Goal: Task Accomplishment & Management: Complete application form

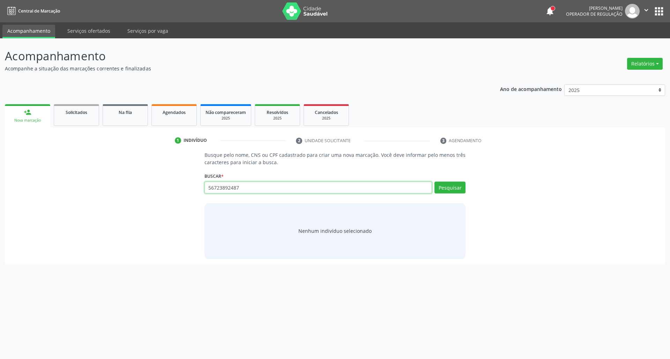
type input "56723892487"
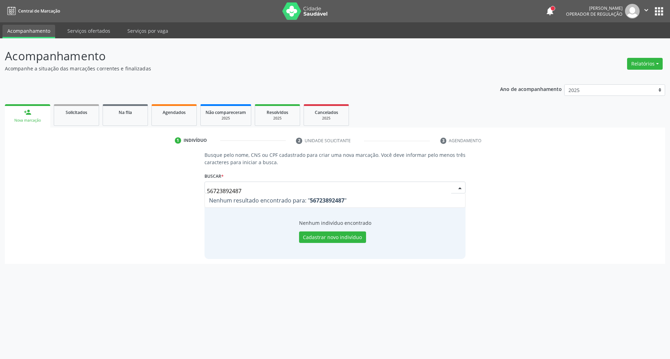
click at [218, 190] on input "56723892487" at bounding box center [329, 191] width 244 height 14
click at [215, 190] on input "56723892487" at bounding box center [329, 191] width 244 height 14
type input "5"
type input "56123892487"
click at [461, 188] on button "Pesquisar" at bounding box center [449, 188] width 31 height 12
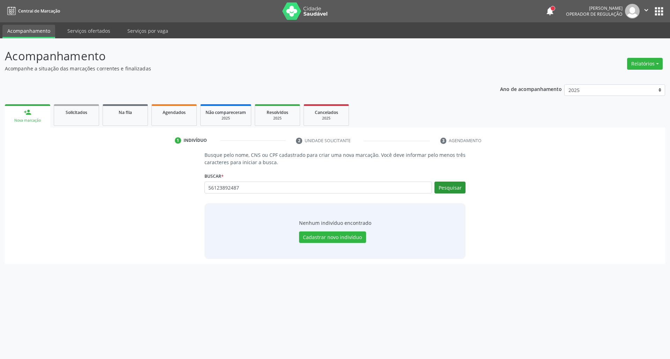
type input "56123892487"
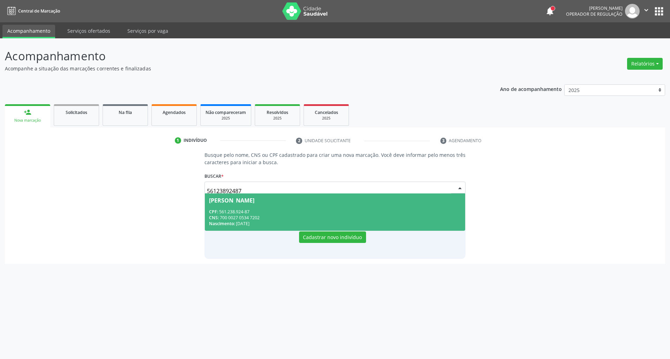
click at [275, 210] on div "CPF: 561.238.924-87" at bounding box center [335, 212] width 252 height 6
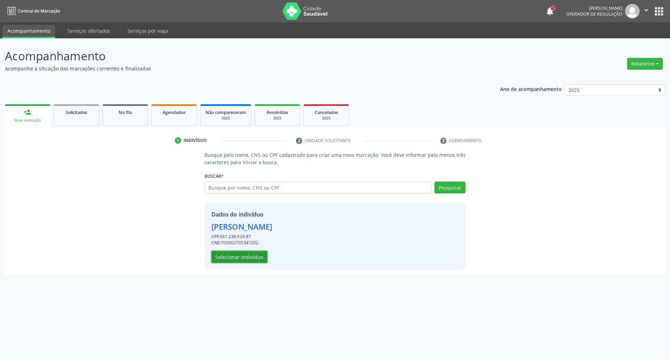
click at [258, 255] on button "Selecionar indivíduo" at bounding box center [239, 257] width 56 height 12
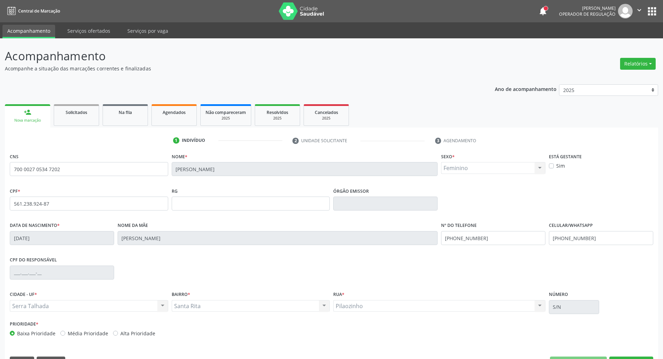
scroll to position [19, 0]
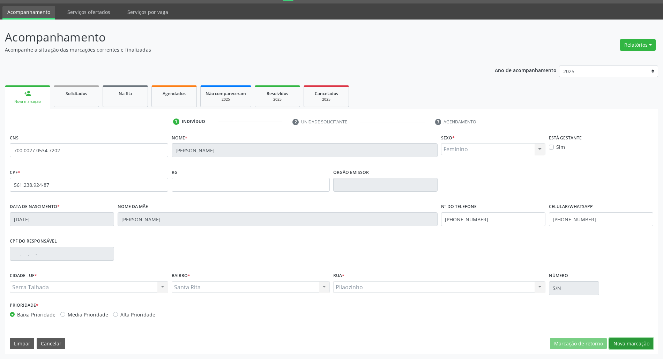
click at [616, 339] on button "Nova marcação" at bounding box center [631, 344] width 44 height 12
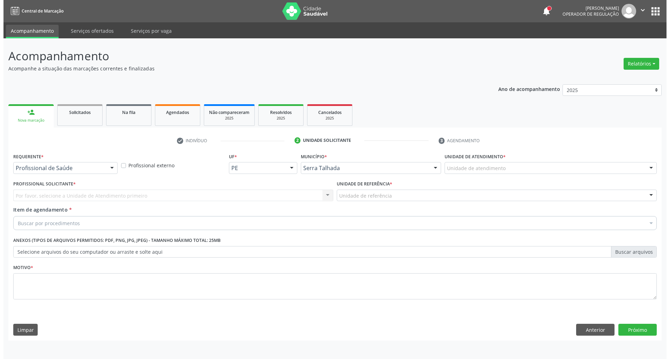
scroll to position [0, 0]
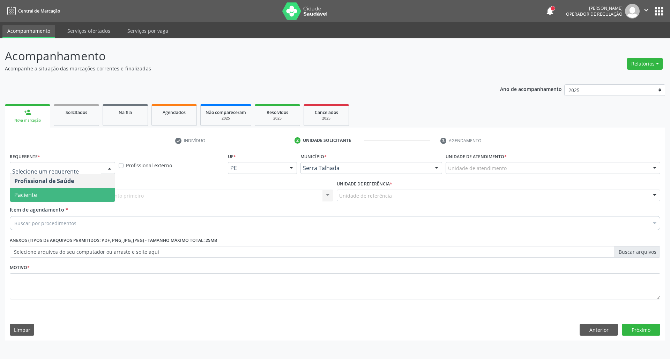
click at [55, 196] on span "Paciente" at bounding box center [62, 195] width 105 height 14
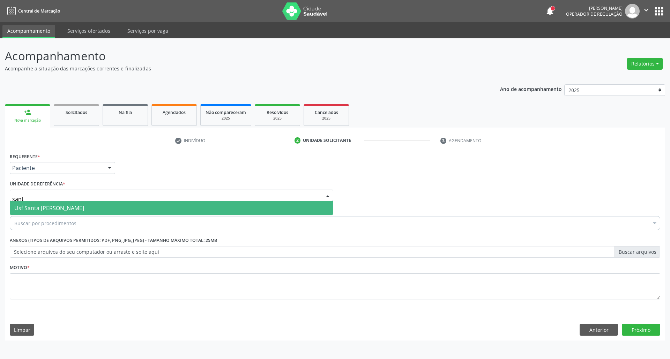
type input "santa"
click at [135, 204] on span "Usf Santa [PERSON_NAME]" at bounding box center [171, 208] width 323 height 14
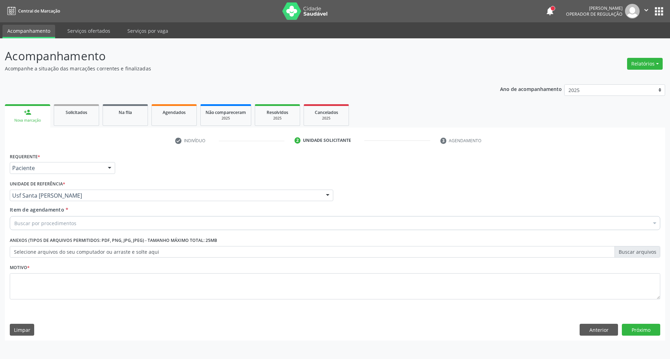
click at [126, 224] on div "Buscar por procedimentos" at bounding box center [335, 223] width 650 height 14
click at [14, 222] on input "Item de agendamento *" at bounding box center [14, 223] width 0 height 14
click at [14, 221] on input "Item de agendamento *" at bounding box center [14, 223] width 0 height 14
click at [14, 226] on input "Item de agendamento *" at bounding box center [14, 223] width 0 height 14
click at [14, 223] on input "Item de agendamento *" at bounding box center [14, 223] width 0 height 14
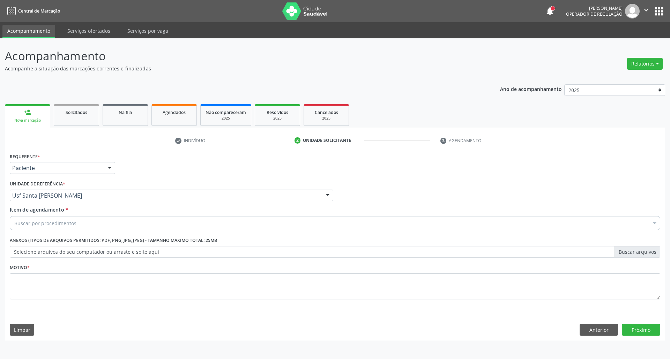
click at [14, 226] on input "Item de agendamento *" at bounding box center [14, 223] width 0 height 14
click at [14, 222] on input "Item de agendamento *" at bounding box center [14, 223] width 0 height 14
click at [0, 0] on div "0604320140 - Abatacepte 125 Mg Injetável (Por Seringa Preenchida)" at bounding box center [0, 0] width 0 height 0
click at [14, 218] on input "Item de agendamento *" at bounding box center [14, 223] width 0 height 14
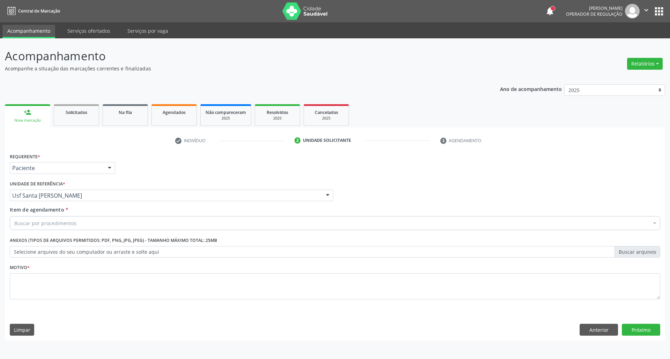
click at [14, 225] on input "Item de agendamento *" at bounding box center [14, 223] width 0 height 14
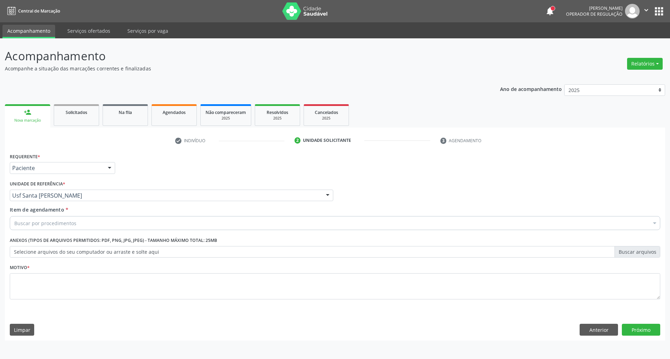
click at [14, 225] on input "Item de agendamento *" at bounding box center [14, 223] width 0 height 14
click at [14, 228] on input "Item de agendamento *" at bounding box center [14, 223] width 0 height 14
click at [0, 0] on div "0604320140 - Abatacepte 125 Mg Injetável (Por Seringa Preenchida)" at bounding box center [0, 0] width 0 height 0
click at [14, 228] on input "Item de agendamento *" at bounding box center [14, 223] width 0 height 14
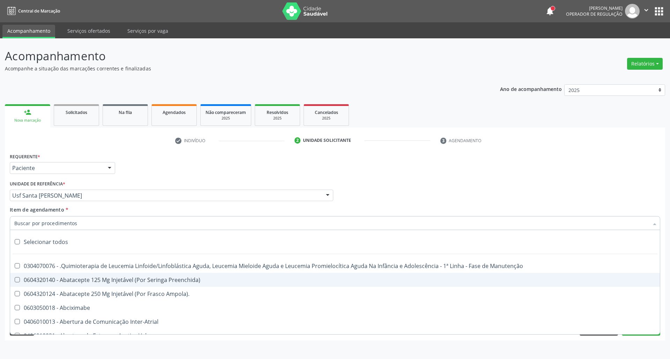
checkbox Preenchida\) "false"
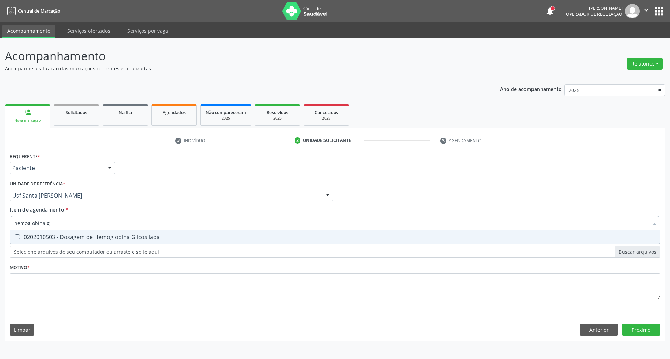
type input "hemoglobina g"
click at [136, 240] on div "0202010503 - Dosagem de Hemoglobina Glicosilada" at bounding box center [334, 237] width 641 height 6
checkbox Glicosilada "true"
click at [115, 221] on input "hemoglobina g" at bounding box center [331, 223] width 634 height 14
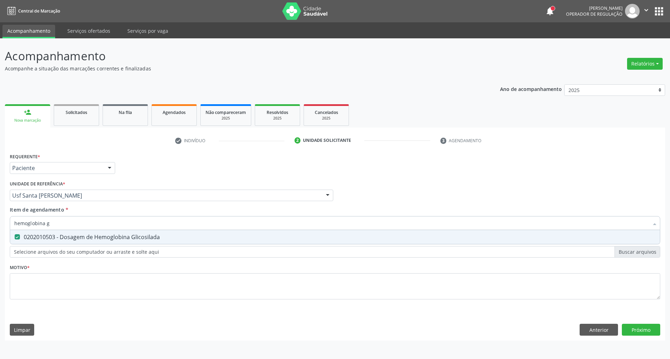
click at [115, 221] on input "hemoglobina g" at bounding box center [331, 223] width 634 height 14
type input "g"
checkbox Glicosilada "false"
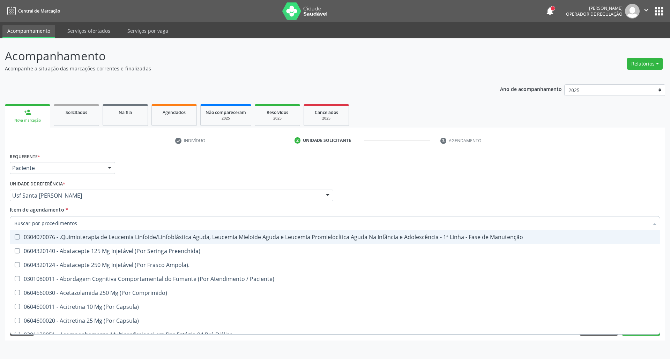
checkbox Glicosilada "false"
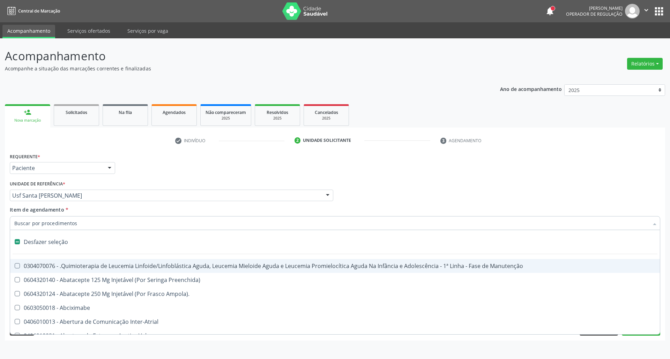
type input "h"
checkbox Coagulação\ "true"
type input "he"
checkbox Cística "true"
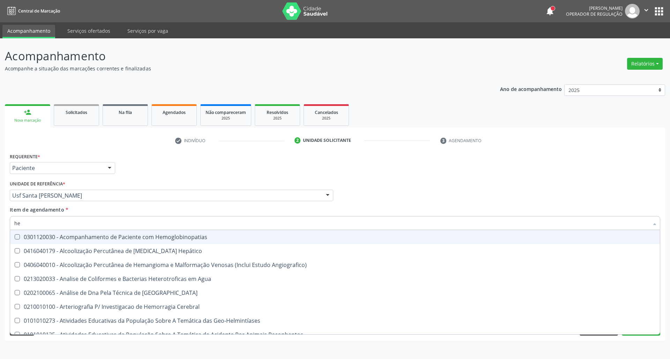
type input "hem"
checkbox \(Qualitativo\) "true"
checkbox Glicosilada "false"
type input "hemo"
checkbox Hemacias "true"
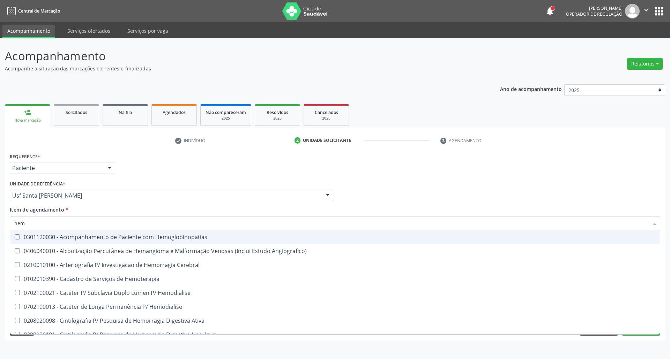
checkbox Glicosilada "false"
type input "hemog"
checkbox Oncologia "true"
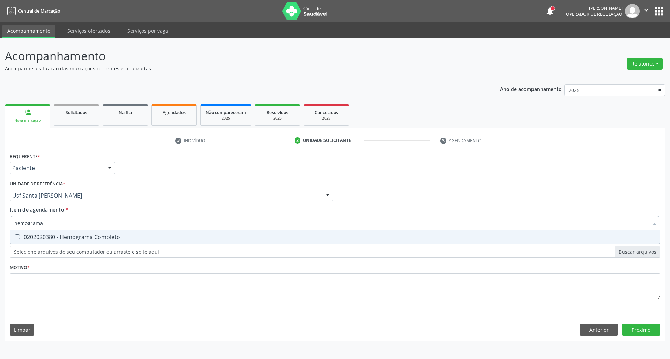
type input "hemograma"
click at [131, 237] on div "0202020380 - Hemograma Completo" at bounding box center [334, 237] width 641 height 6
checkbox Completo "true"
click at [130, 222] on input "hemograma" at bounding box center [331, 223] width 634 height 14
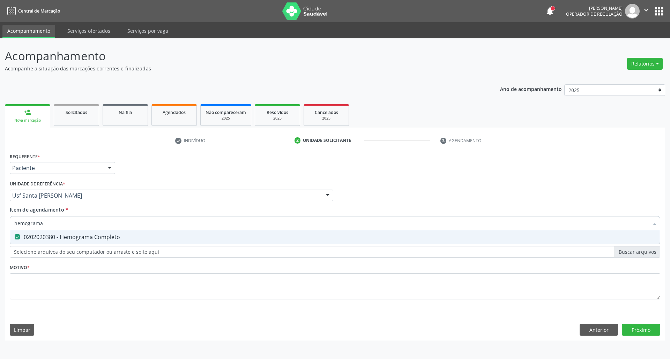
click at [130, 222] on input "hemograma" at bounding box center [331, 223] width 634 height 14
type input "g"
checkbox Completo "false"
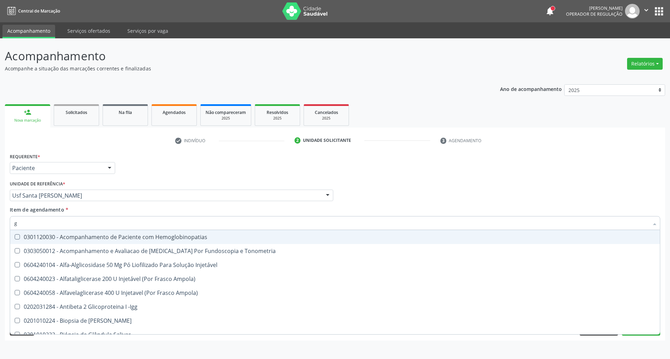
type input "gl"
checkbox Glicosilada "true"
type input "gli"
checkbox Dosagens\) "true"
type input "glic"
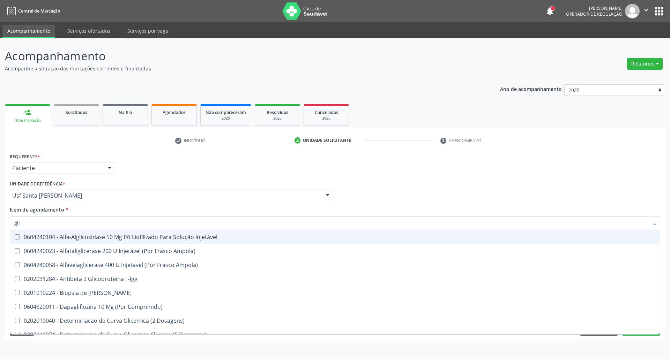
checkbox Glicose "true"
checkbox Glicosilada "false"
type input "glico"
checkbox Acida "true"
type input "glicos"
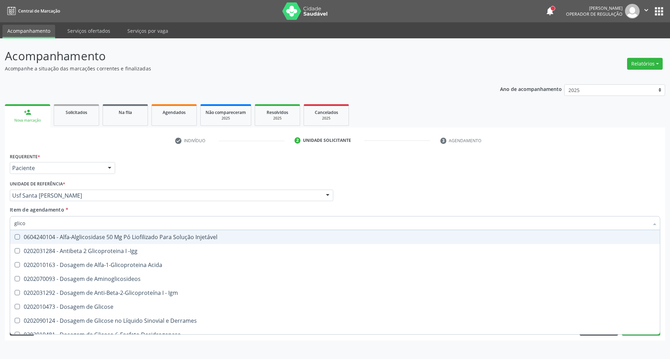
checkbox Glicose "true"
checkbox Glicosilada "false"
type input "glicose"
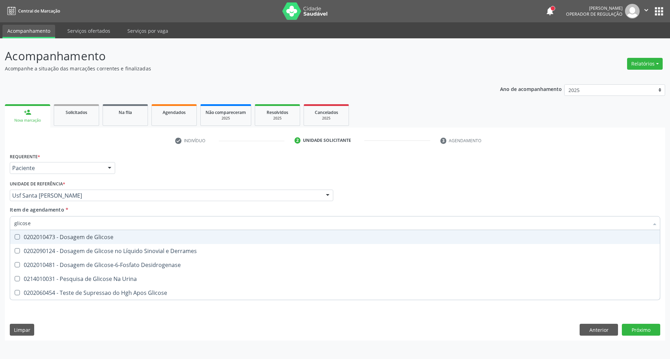
click at [102, 234] on div "0202010473 - Dosagem de Glicose" at bounding box center [334, 237] width 641 height 6
checkbox Glicose "true"
click at [103, 222] on input "glicose" at bounding box center [331, 223] width 634 height 14
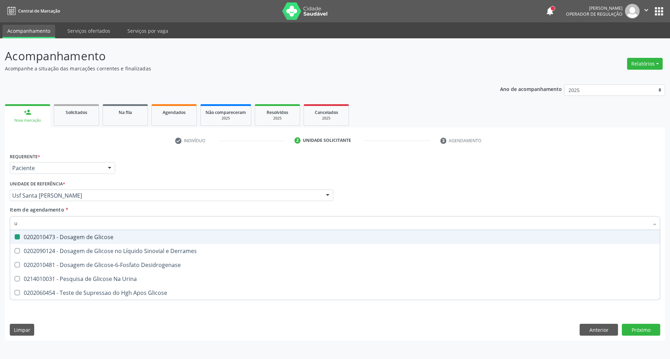
type input "ur"
checkbox Glicose "false"
type input "ureia"
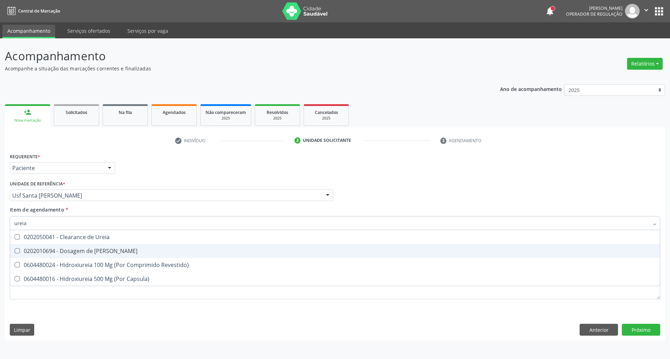
click at [82, 248] on div "0202010694 - Dosagem de [PERSON_NAME]" at bounding box center [334, 251] width 641 height 6
checkbox Ureia "true"
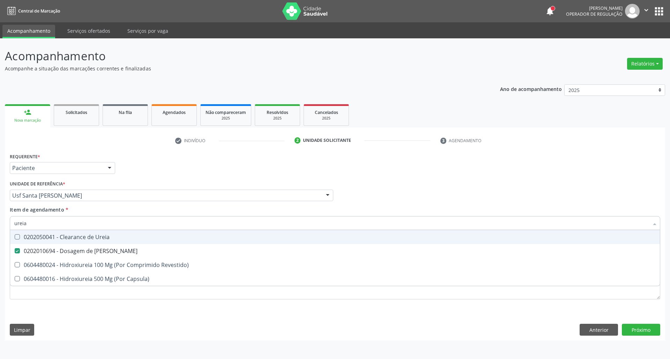
drag, startPoint x: 62, startPoint y: 226, endPoint x: 0, endPoint y: 226, distance: 61.7
click at [0, 226] on div "Acompanhamento Acompanhe a situação das marcações correntes e finalizadas Relat…" at bounding box center [335, 198] width 670 height 321
type input "c"
checkbox Ureia "false"
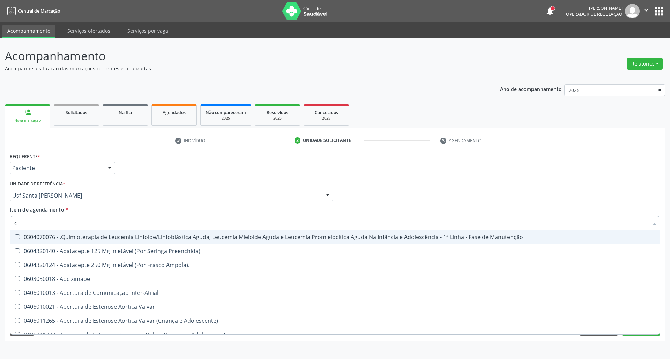
type input "co"
checkbox Tempo "true"
checkbox Indireta "true"
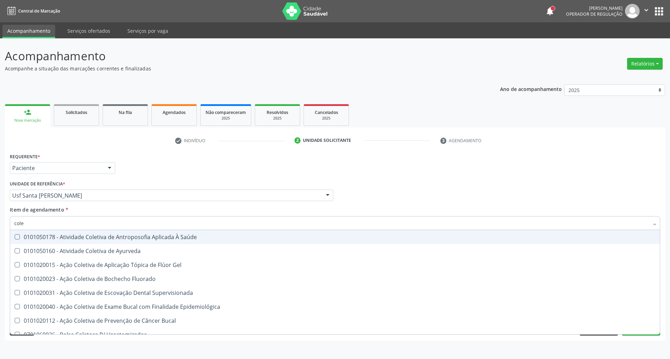
type input "coles"
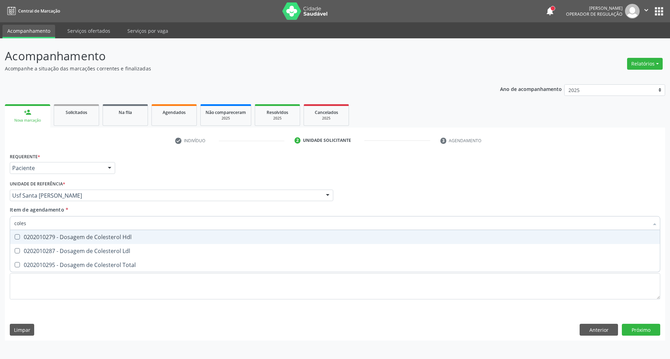
click at [16, 238] on Hdl at bounding box center [17, 236] width 5 height 5
click at [15, 238] on Hdl "checkbox" at bounding box center [12, 237] width 5 height 5
checkbox Hdl "true"
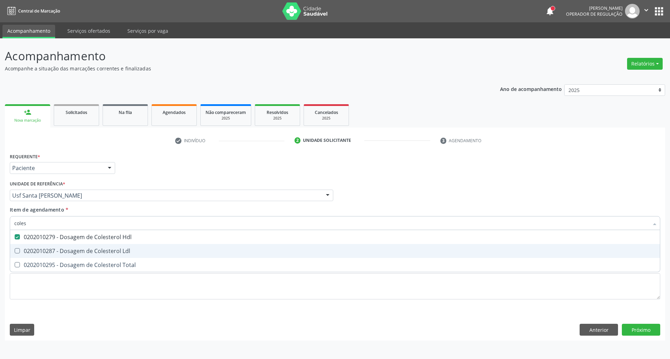
drag, startPoint x: 17, startPoint y: 249, endPoint x: 18, endPoint y: 254, distance: 5.0
click at [18, 250] on Ldl at bounding box center [17, 250] width 5 height 5
click at [15, 250] on Ldl "checkbox" at bounding box center [12, 251] width 5 height 5
checkbox Ldl "true"
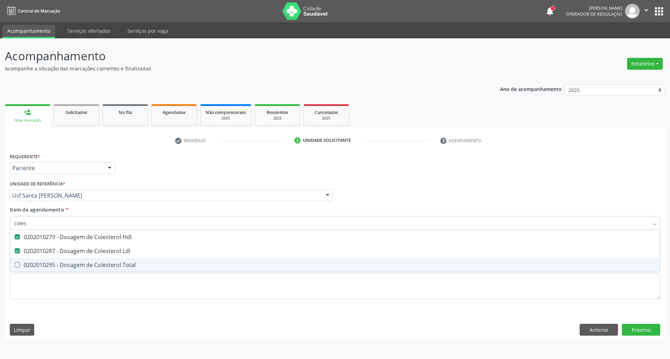
click at [23, 264] on div "0202010295 - Dosagem de Colesterol Total" at bounding box center [334, 265] width 641 height 6
checkbox Total "true"
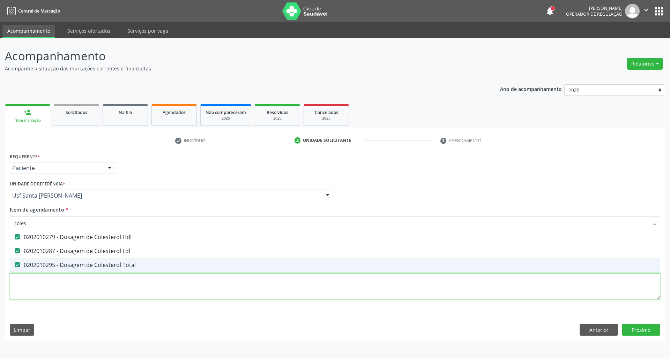
drag, startPoint x: 43, startPoint y: 282, endPoint x: 47, endPoint y: 281, distance: 3.6
click at [47, 281] on div "Requerente * Paciente Profissional de Saúde Paciente Nenhum resultado encontrad…" at bounding box center [335, 230] width 650 height 158
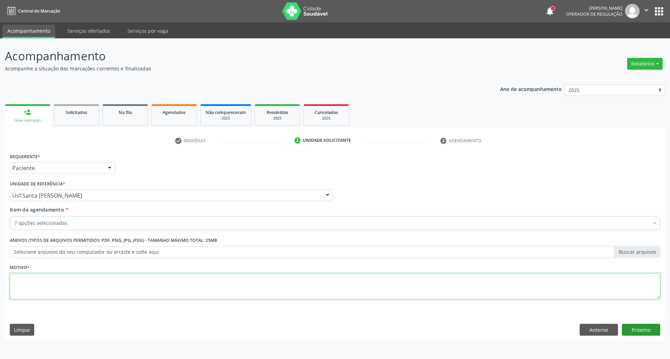
type textarea "."
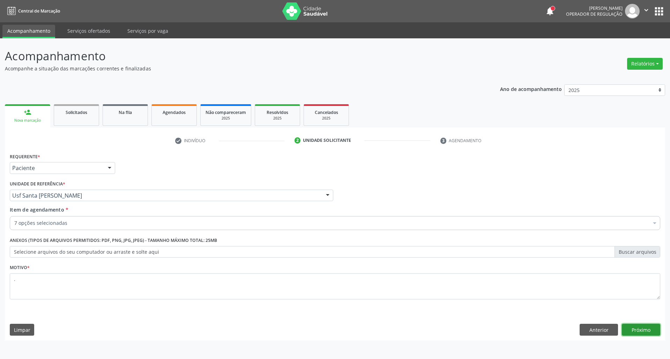
click at [648, 331] on button "Próximo" at bounding box center [640, 330] width 38 height 12
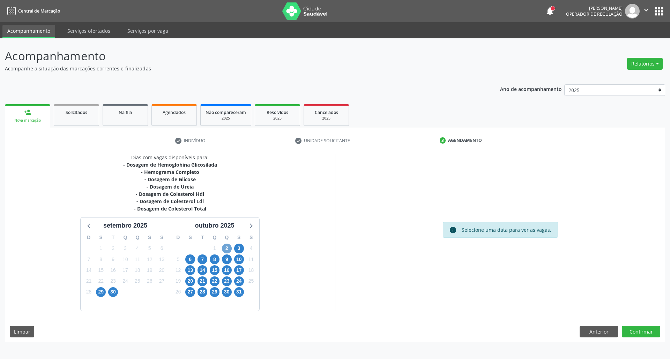
click at [226, 249] on span "2" at bounding box center [227, 249] width 10 height 10
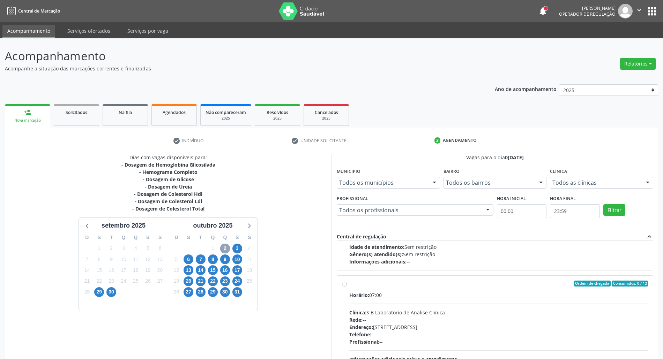
scroll to position [111, 0]
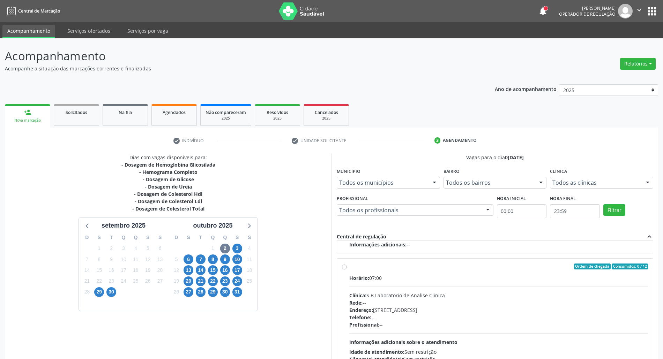
click at [443, 296] on div "Clínica: S B Laboratorio de Analise Clinica" at bounding box center [498, 295] width 299 height 7
click at [347, 270] on input "Ordem de chegada Consumidos: 0 / 12 Horário: 07:00 Clínica: S B Laboratorio de …" at bounding box center [344, 267] width 5 height 6
radio input "true"
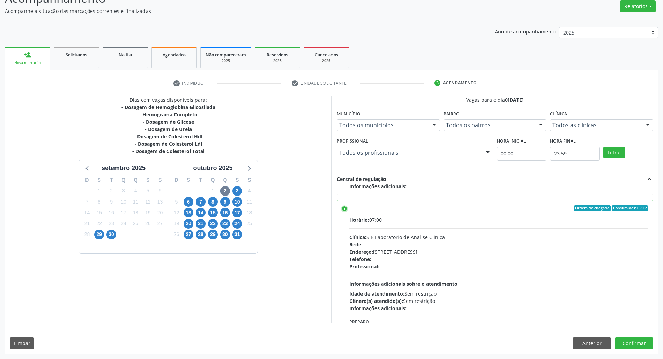
scroll to position [157, 0]
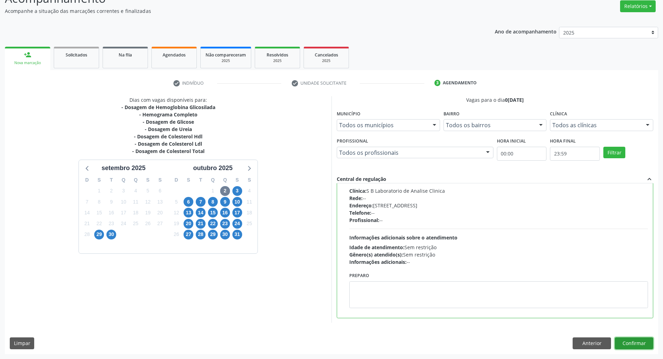
click at [626, 342] on button "Confirmar" at bounding box center [634, 344] width 38 height 12
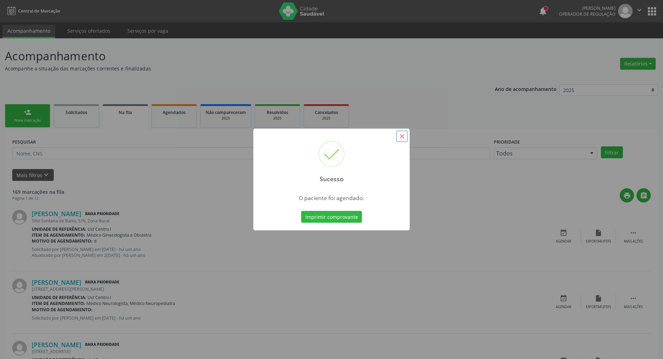
click at [401, 138] on button "×" at bounding box center [402, 136] width 12 height 12
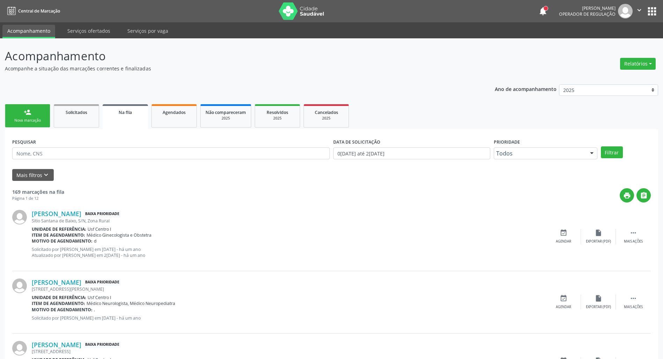
click at [12, 115] on link "person_add Nova marcação" at bounding box center [27, 115] width 45 height 23
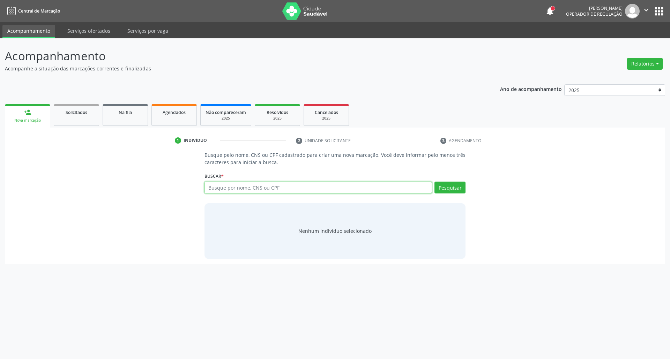
click at [241, 186] on input "text" at bounding box center [318, 188] width 228 height 12
type input "15664851422"
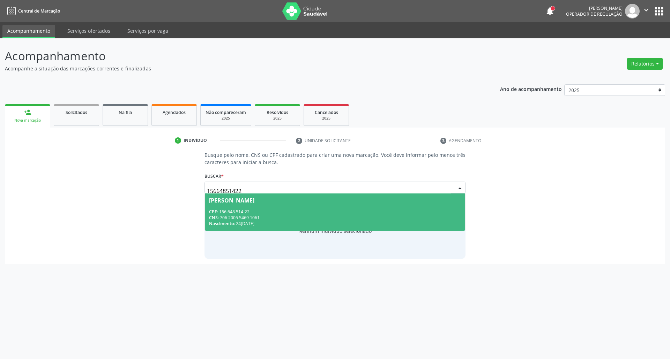
click at [242, 215] on div "CNS: 706 2005 5469 1061" at bounding box center [335, 218] width 252 height 6
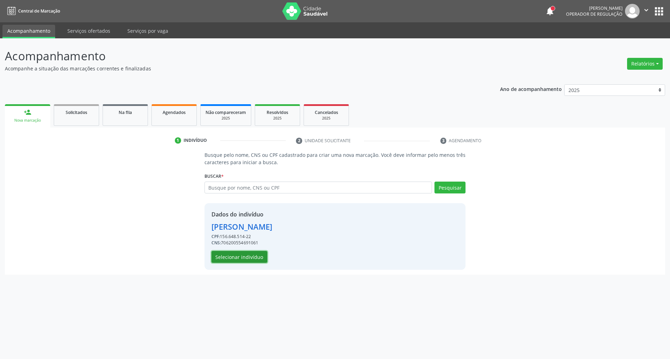
click at [226, 258] on button "Selecionar indivíduo" at bounding box center [239, 257] width 56 height 12
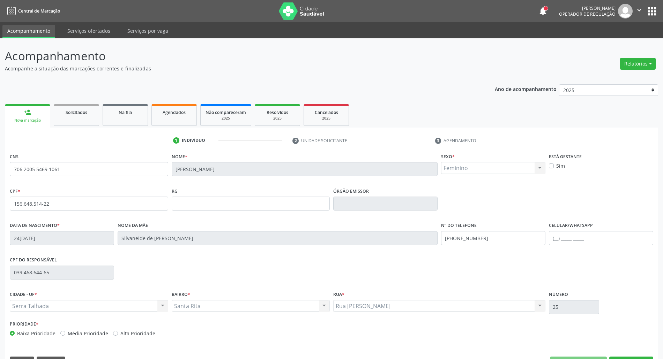
scroll to position [19, 0]
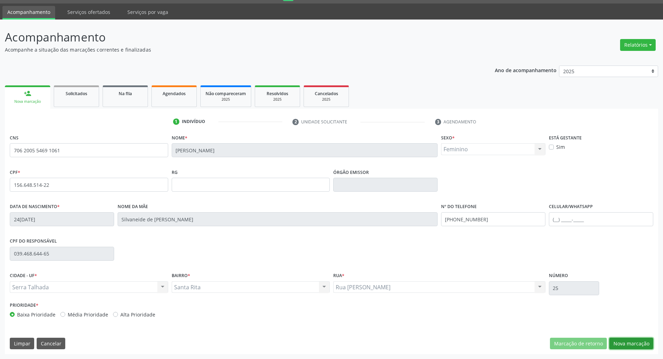
click at [639, 342] on button "Nova marcação" at bounding box center [631, 344] width 44 height 12
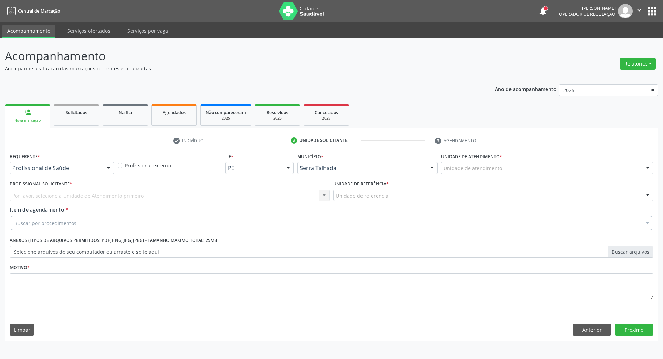
scroll to position [0, 0]
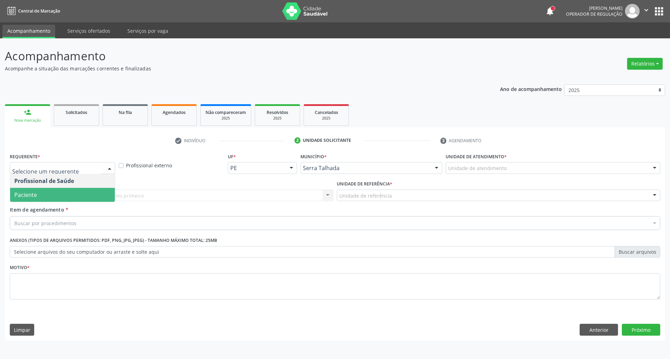
click at [74, 190] on span "Paciente" at bounding box center [62, 195] width 105 height 14
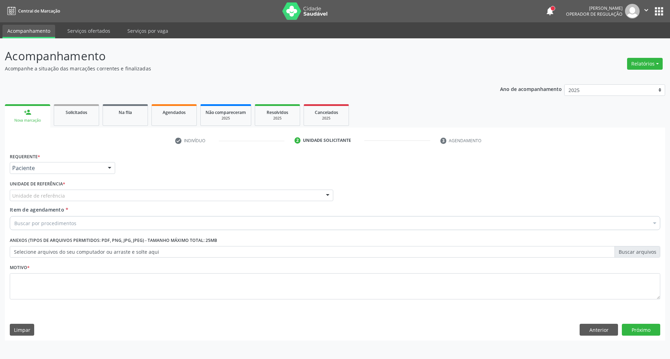
click at [74, 194] on div "Unidade de referência" at bounding box center [171, 196] width 323 height 12
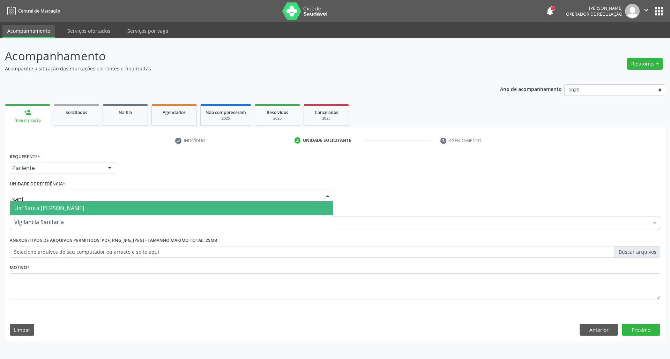
type input "santa"
click at [78, 204] on span "Usf Santa [PERSON_NAME]" at bounding box center [49, 208] width 70 height 8
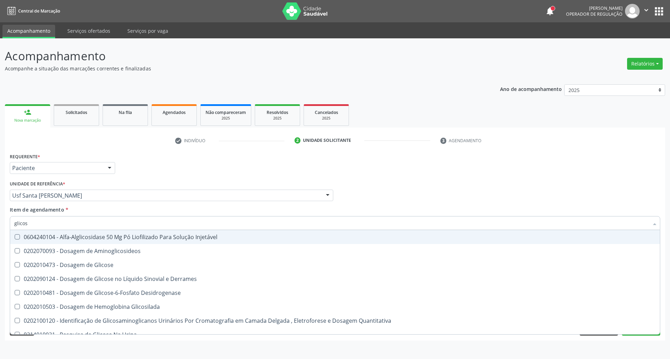
type input "glicose"
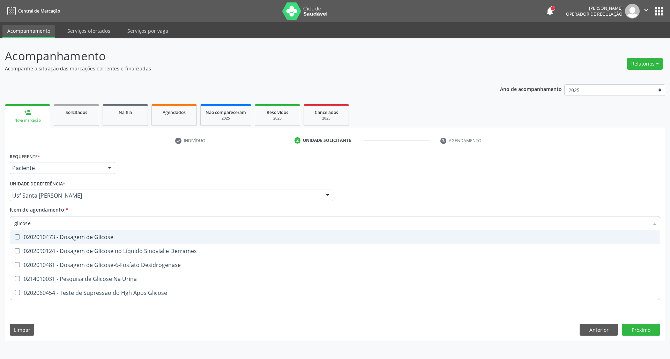
drag, startPoint x: 45, startPoint y: 240, endPoint x: 45, endPoint y: 227, distance: 13.6
click at [45, 240] on div "0202010473 - Dosagem de Glicose" at bounding box center [334, 237] width 641 height 6
checkbox Glicose "true"
click at [0, 223] on div "Acompanhamento Acompanhe a situação das marcações correntes e finalizadas Relat…" at bounding box center [335, 198] width 670 height 321
type input "c"
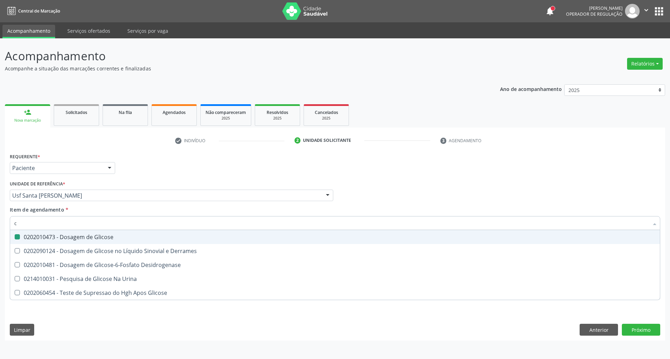
checkbox Glicose "false"
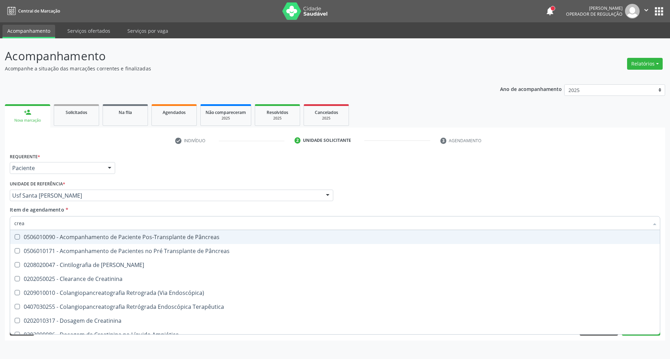
type input "creat"
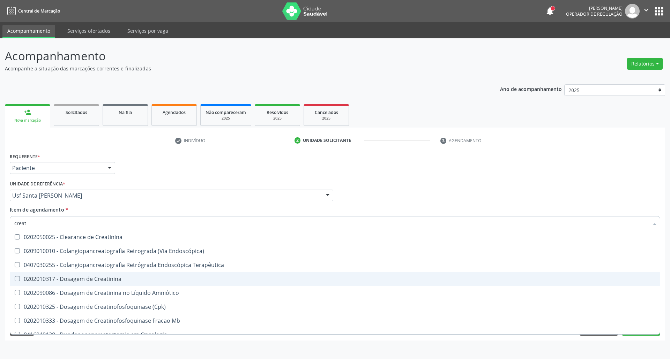
drag, startPoint x: 36, startPoint y: 278, endPoint x: 39, endPoint y: 252, distance: 25.3
click at [36, 277] on div "0202010317 - Dosagem de Creatinina" at bounding box center [334, 279] width 641 height 6
checkbox Creatinina "true"
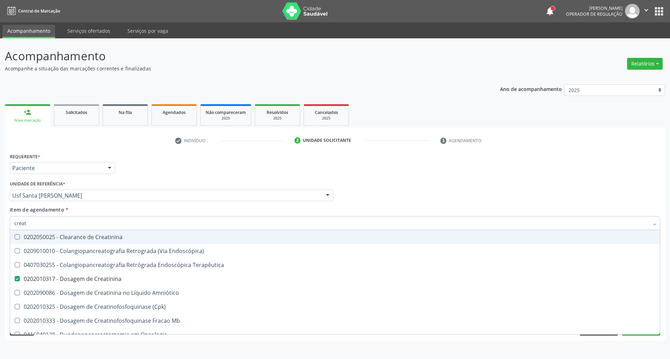
drag, startPoint x: 22, startPoint y: 225, endPoint x: 0, endPoint y: 224, distance: 21.7
click at [3, 225] on div "Acompanhamento Acompanhe a situação das marcações correntes e finalizadas Relat…" at bounding box center [335, 198] width 670 height 321
type input "c"
checkbox Creatinina "false"
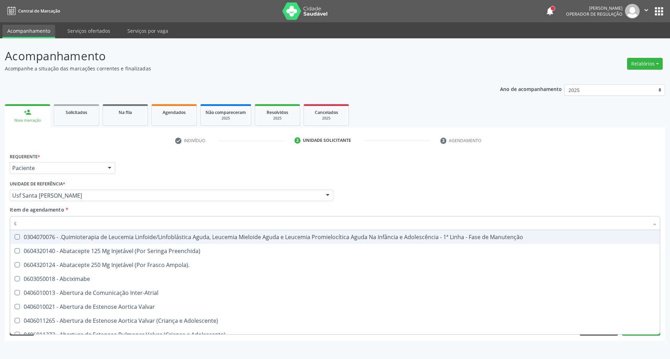
type input "cr"
checkbox Ml\) "true"
type input "cre"
checkbox Comprimido\) "true"
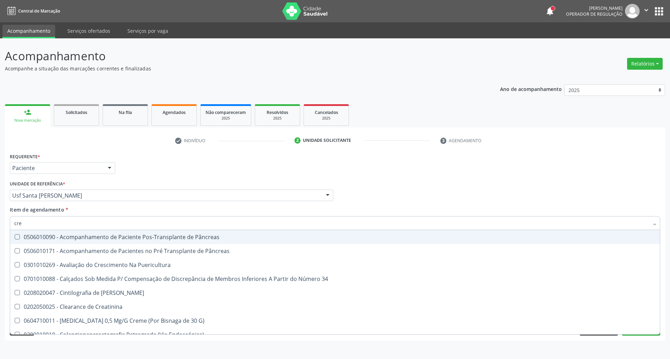
type input "crea"
checkbox G\) "true"
checkbox Creatinina "false"
type input "creat"
checkbox 34 "true"
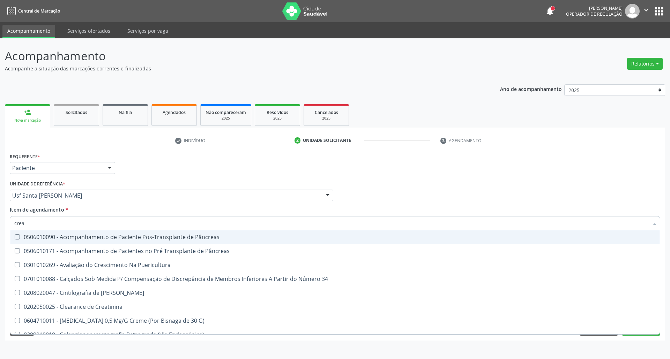
checkbox G\) "false"
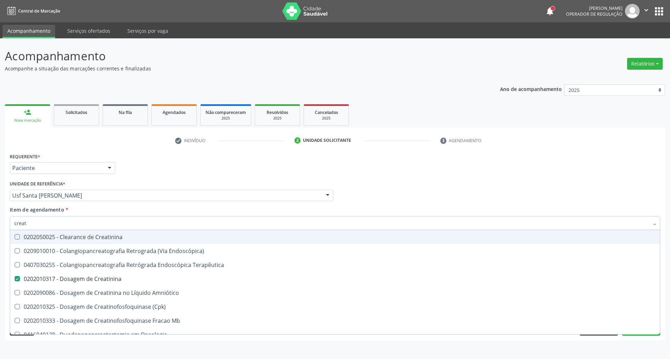
click at [0, 226] on div "Acompanhamento Acompanhe a situação das marcações correntes e finalizadas Relat…" at bounding box center [335, 198] width 670 height 321
type input "ur"
checkbox Creatinina "false"
type input "ureia"
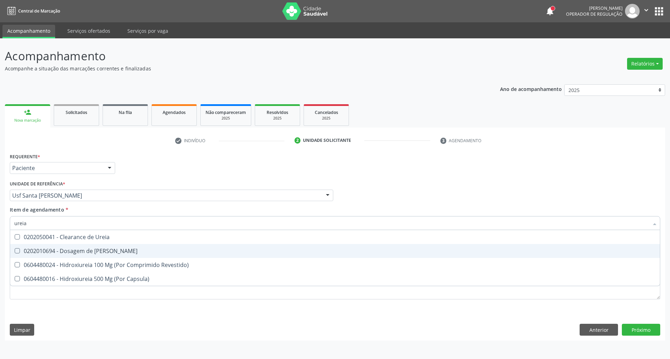
click at [21, 250] on div "0202010694 - Dosagem de [PERSON_NAME]" at bounding box center [334, 251] width 641 height 6
checkbox Ureia "true"
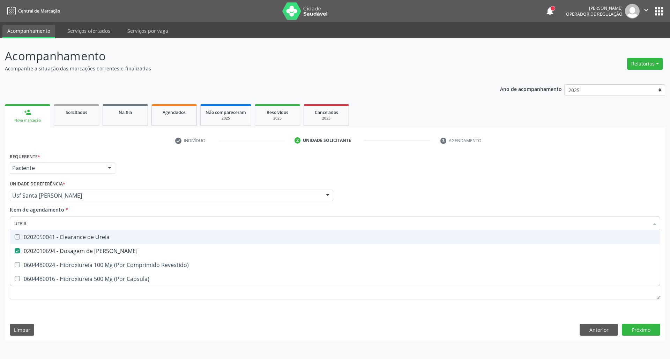
drag, startPoint x: 0, startPoint y: 220, endPoint x: 0, endPoint y: 216, distance: 4.9
click at [0, 216] on div "Acompanhamento Acompanhe a situação das marcações correntes e finalizadas Relat…" at bounding box center [335, 198] width 670 height 321
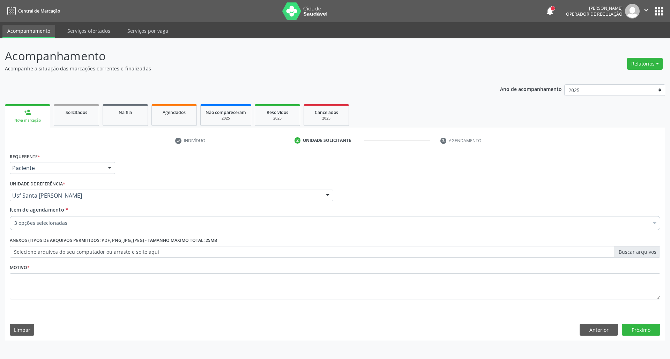
checkbox Creatinina "true"
checkbox Ureia "true"
click at [77, 218] on div "3 opções selecionadas" at bounding box center [335, 223] width 650 height 14
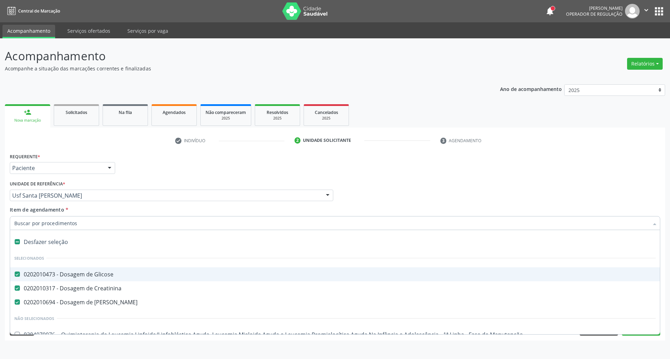
click at [76, 223] on input "Item de agendamento *" at bounding box center [331, 223] width 634 height 14
click at [399, 199] on div "Profissional Solicitante Por favor, selecione a Unidade de Atendimento primeiro…" at bounding box center [335, 192] width 654 height 27
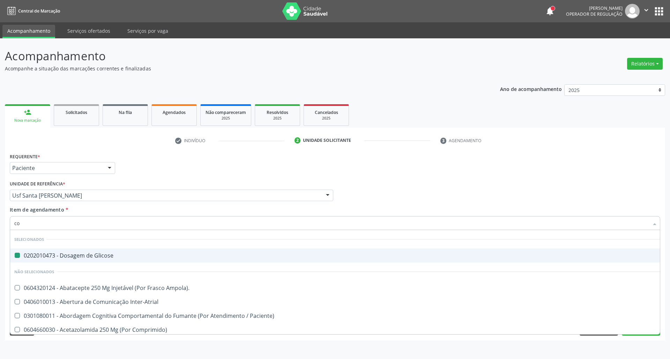
type input "col"
checkbox Glicose "false"
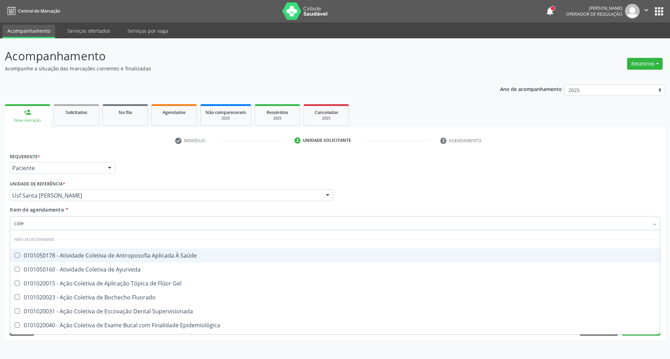
type input "coles"
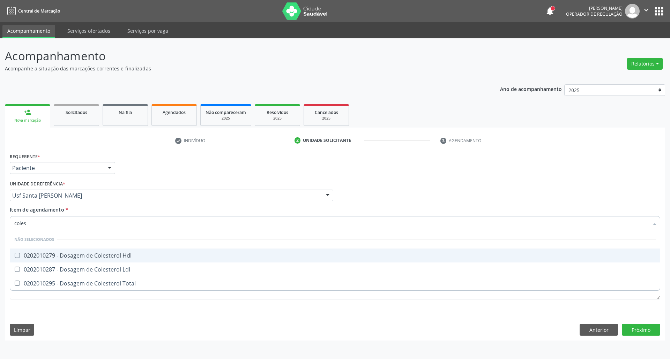
click at [133, 256] on div "0202010279 - Dosagem de Colesterol Hdl" at bounding box center [334, 256] width 641 height 6
checkbox Hdl "true"
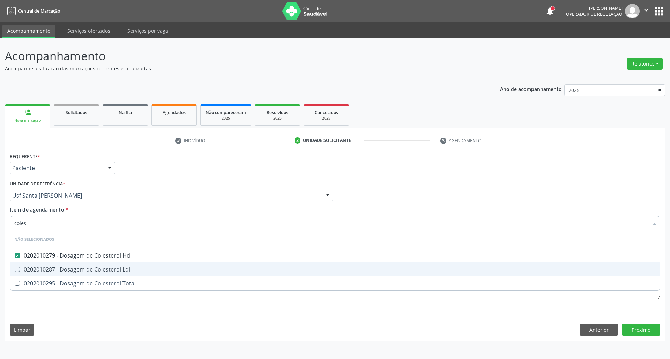
drag, startPoint x: 127, startPoint y: 268, endPoint x: 127, endPoint y: 276, distance: 8.4
click at [127, 268] on div "0202010287 - Dosagem de Colesterol Ldl" at bounding box center [334, 270] width 641 height 6
checkbox Ldl "true"
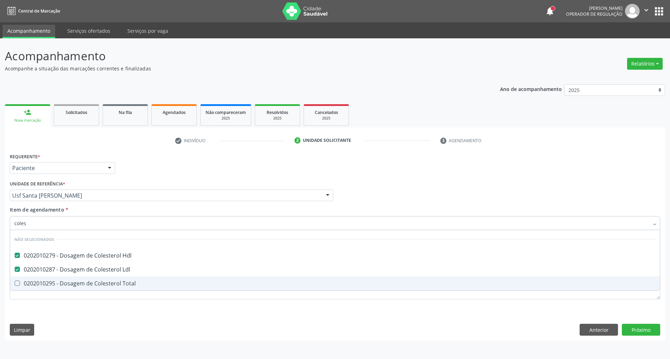
drag, startPoint x: 126, startPoint y: 281, endPoint x: 126, endPoint y: 256, distance: 24.8
click at [126, 279] on span "0202010295 - Dosagem de Colesterol Total" at bounding box center [334, 284] width 649 height 14
checkbox Total "true"
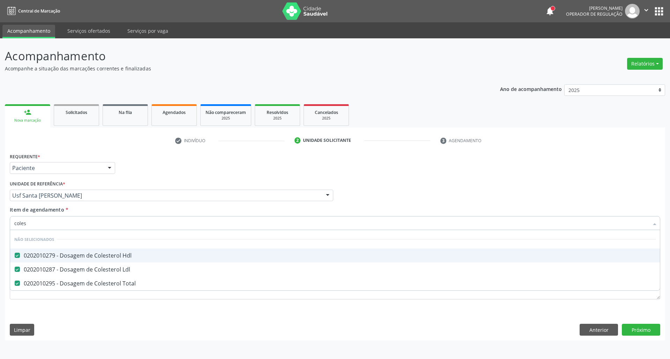
click at [126, 222] on input "coles" at bounding box center [331, 223] width 634 height 14
type input "tr"
checkbox Hdl "false"
checkbox Total "false"
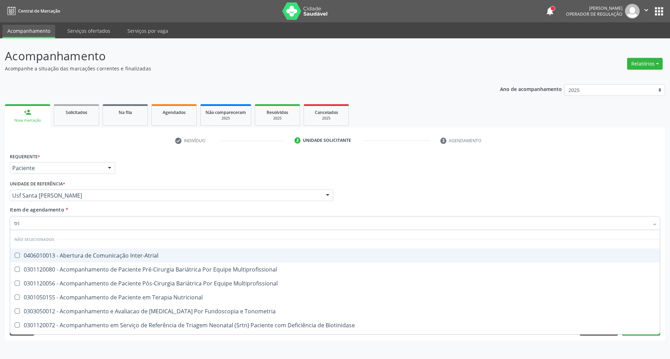
type input "trig"
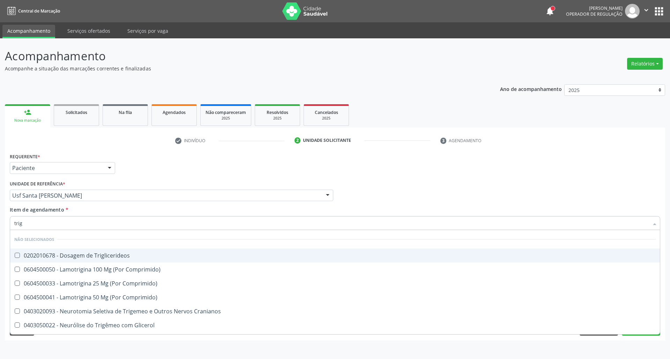
drag, startPoint x: 112, startPoint y: 253, endPoint x: 108, endPoint y: 236, distance: 17.4
click at [111, 253] on div "0202010678 - Dosagem de Triglicerideos" at bounding box center [334, 256] width 641 height 6
checkbox Triglicerideos "true"
click at [103, 223] on input "trig" at bounding box center [331, 223] width 634 height 14
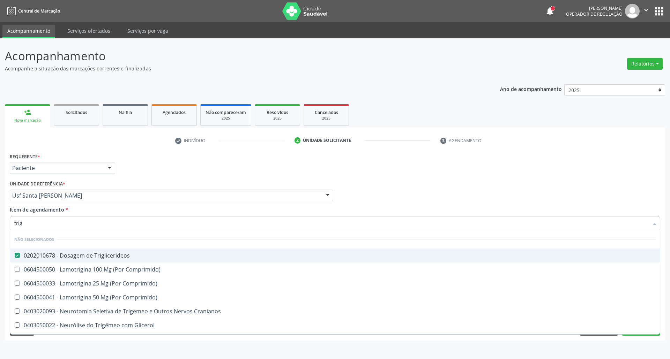
click at [103, 223] on input "trig" at bounding box center [331, 223] width 634 height 14
type input "h"
checkbox Triglicerideos "false"
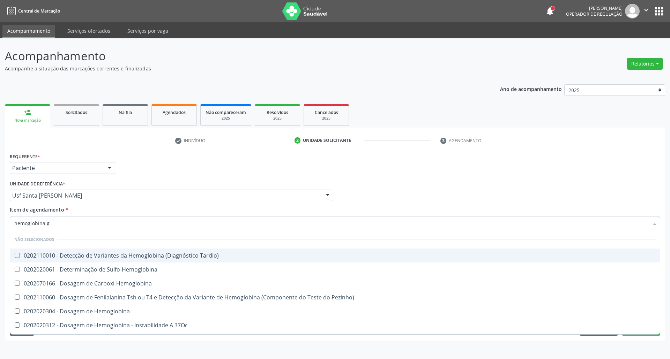
type input "hemoglobina g"
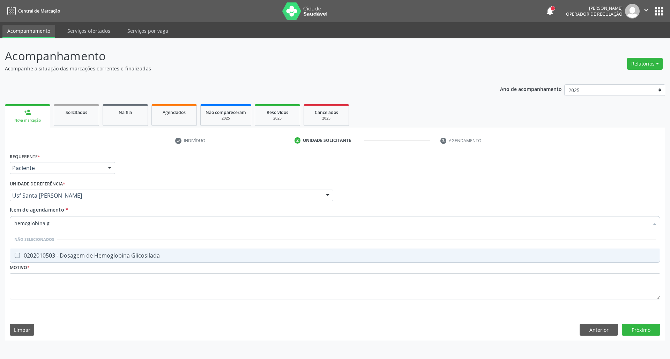
drag, startPoint x: 77, startPoint y: 256, endPoint x: 82, endPoint y: 236, distance: 20.5
click at [77, 254] on div "0202010503 - Dosagem de Hemoglobina Glicosilada" at bounding box center [334, 256] width 641 height 6
checkbox Glicosilada "true"
click at [84, 223] on input "hemoglobina g" at bounding box center [331, 223] width 634 height 14
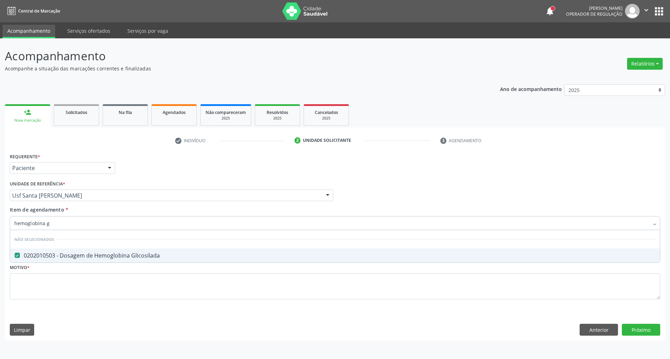
click at [84, 223] on input "hemoglobina g" at bounding box center [331, 223] width 634 height 14
type input "he"
checkbox Glicosilada "false"
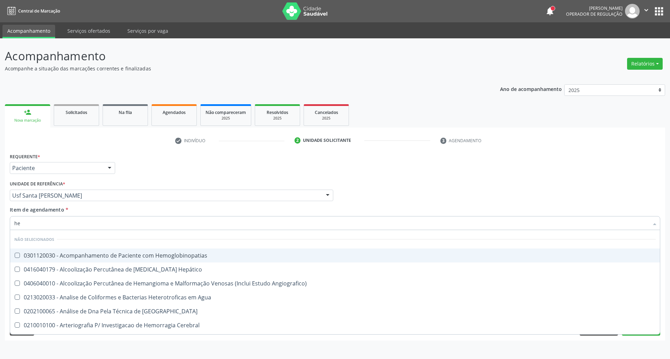
type input "hem"
checkbox \(Qualitativo\) "true"
checkbox Glicosilada "false"
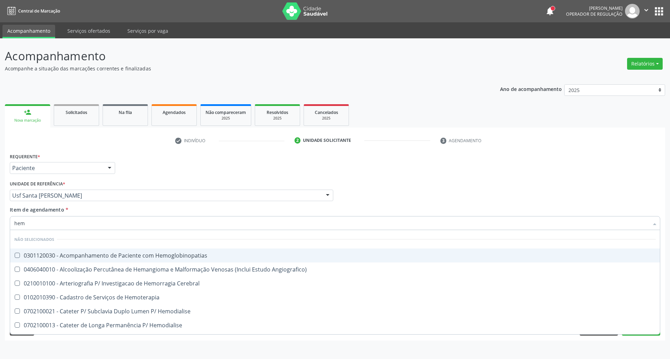
type input "hemo"
checkbox Hemacias "true"
checkbox Glicosilada "false"
type input "hemog"
checkbox Tardio\) "true"
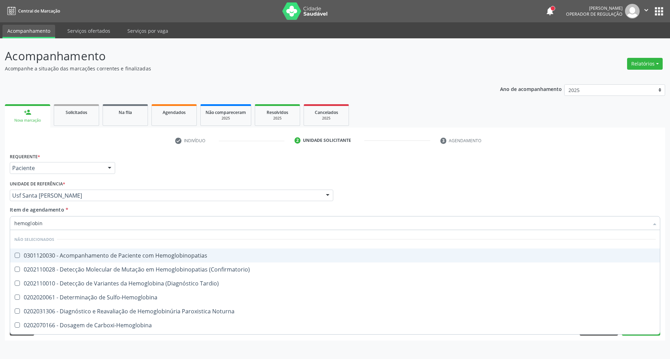
type input "hemoglobina"
checkbox Hemoglobina "true"
checkbox Glicosilada "false"
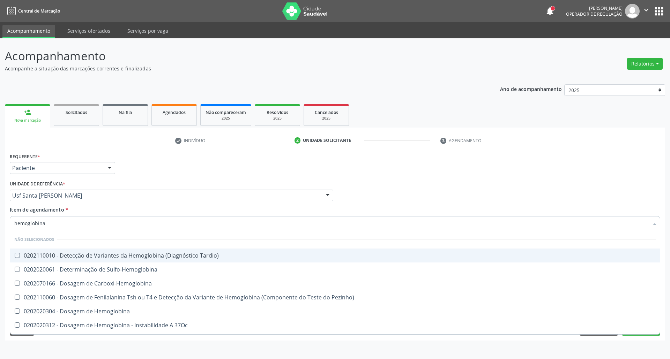
type input "hemoglobina g"
checkbox Tardio\) "true"
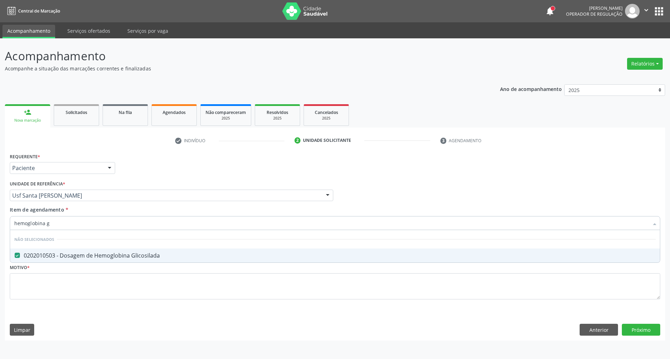
click at [84, 222] on input "hemoglobina g" at bounding box center [331, 223] width 634 height 14
type input "h"
checkbox Glicosilada "false"
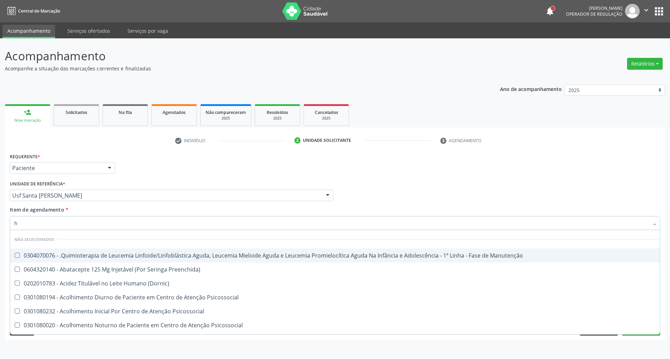
type input "he"
checkbox Pulmão "true"
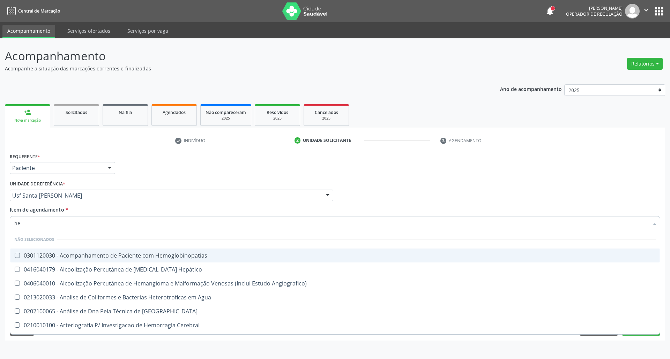
type input "hem"
checkbox \(Qualitativo\) "true"
checkbox Glicosilada "false"
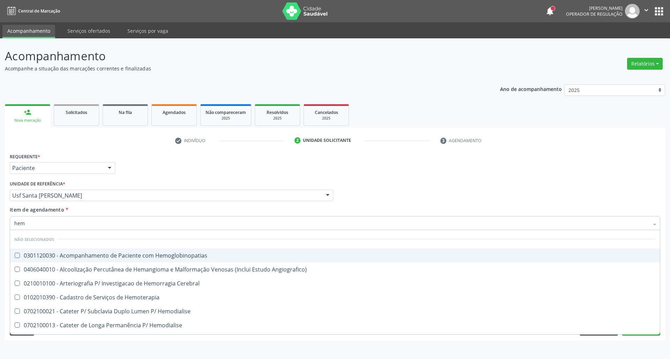
type input "hemo"
checkbox Hemacias "true"
checkbox Glicosilada "false"
type input "hemog"
checkbox Tardio\) "true"
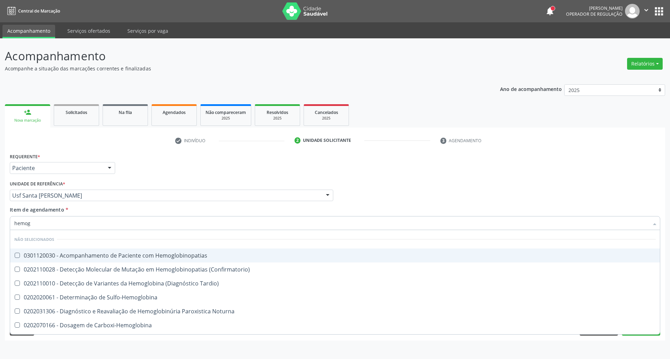
type input "hemogr"
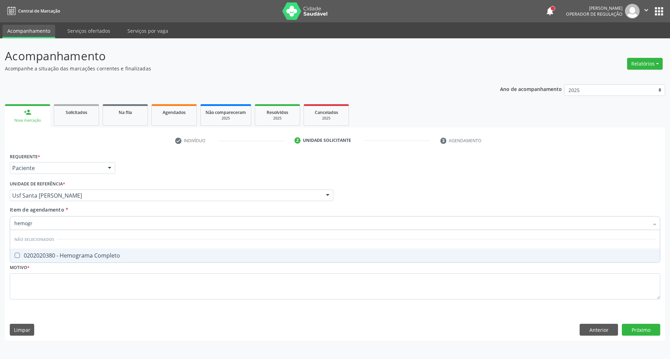
click at [78, 254] on div "0202020380 - Hemograma Completo" at bounding box center [334, 256] width 641 height 6
checkbox Completo "true"
drag, startPoint x: 63, startPoint y: 218, endPoint x: 0, endPoint y: 229, distance: 63.7
click at [0, 229] on div "Acompanhamento Acompanhe a situação das marcações correntes e finalizadas Relat…" at bounding box center [335, 198] width 670 height 321
click at [42, 222] on input "hemogr" at bounding box center [331, 223] width 634 height 14
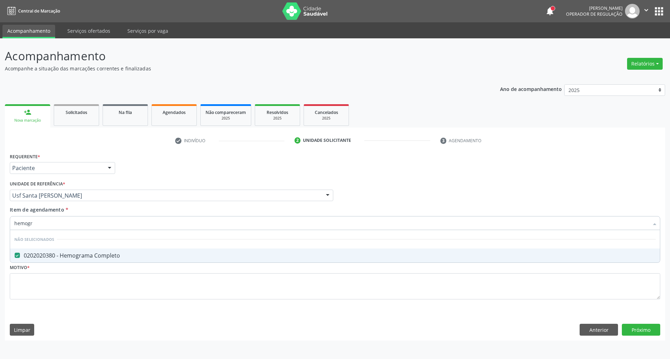
click at [42, 222] on input "hemogr" at bounding box center [331, 223] width 634 height 14
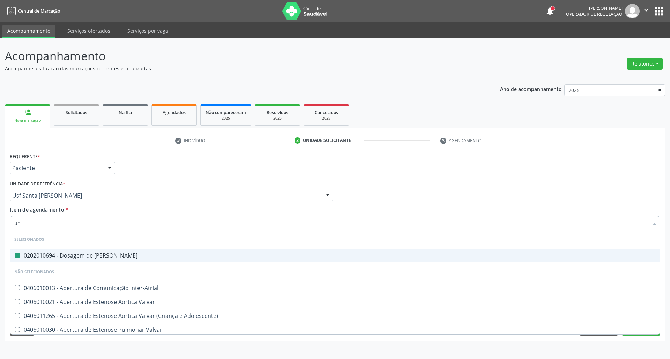
type input "uri"
checkbox Ureia "false"
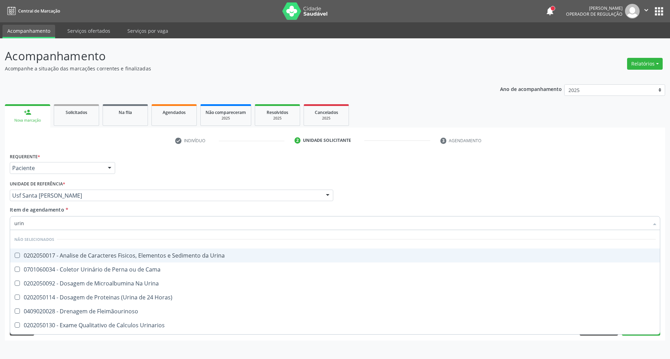
type input "urina"
click at [36, 253] on div "0202050017 - Analise de Caracteres Fisicos, Elementos e Sedimento da Urina" at bounding box center [334, 256] width 641 height 6
checkbox Urina "true"
drag, startPoint x: 38, startPoint y: 223, endPoint x: 0, endPoint y: 222, distance: 38.4
click at [0, 223] on div "Acompanhamento Acompanhe a situação das marcações correntes e finalizadas Relat…" at bounding box center [335, 198] width 670 height 321
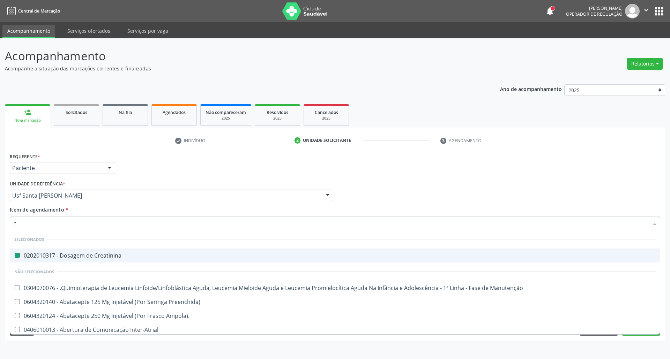
type input "[MEDICAL_DATA]"
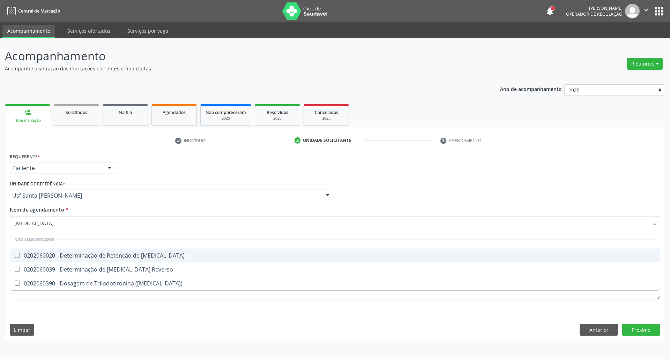
click at [21, 255] on div "0202060020 - Determinação de Retenção de [MEDICAL_DATA]" at bounding box center [334, 256] width 641 height 6
checkbox T3 "true"
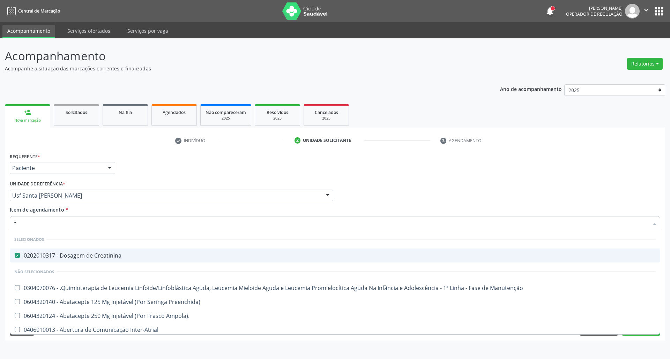
type input "t4"
checkbox Creatinina "false"
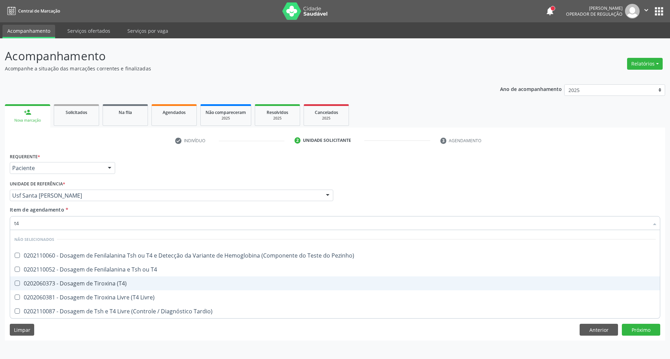
click at [26, 281] on div "0202060373 - Dosagem de Tiroxina (T4)" at bounding box center [334, 284] width 641 height 6
checkbox \(T4\) "true"
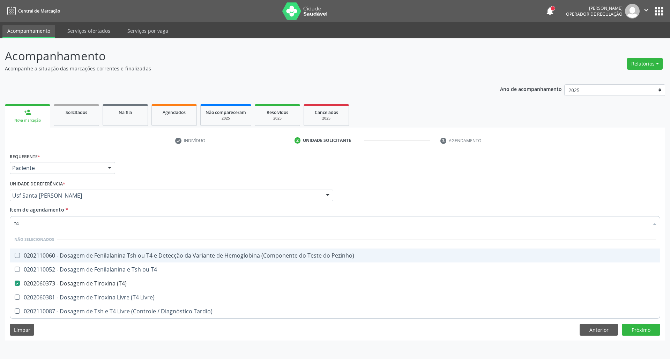
drag, startPoint x: 22, startPoint y: 226, endPoint x: 0, endPoint y: 226, distance: 21.3
click at [5, 227] on div "Requerente * Paciente Profissional de Saúde Paciente Nenhum resultado encontrad…" at bounding box center [335, 245] width 660 height 189
type input "t"
checkbox Pezinho\) "true"
checkbox \(T4\) "false"
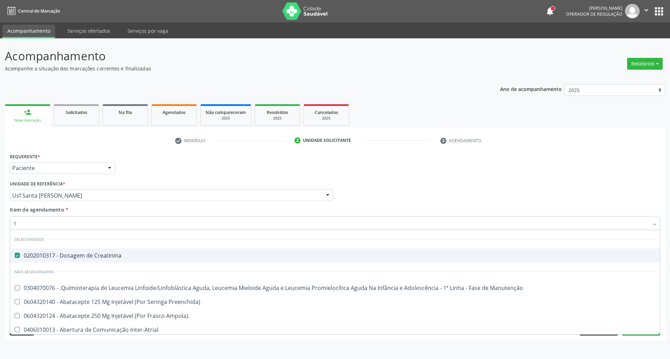
type input "ts"
checkbox Creatinina "false"
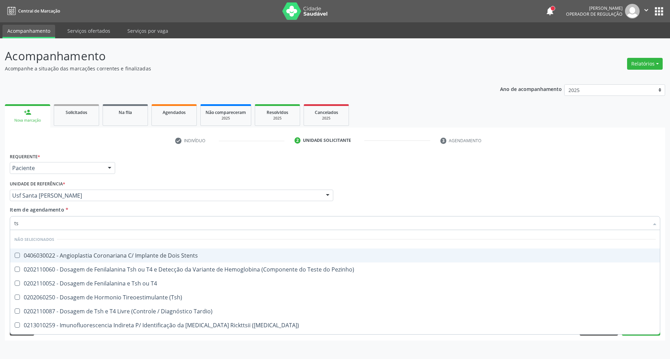
type input "tsh"
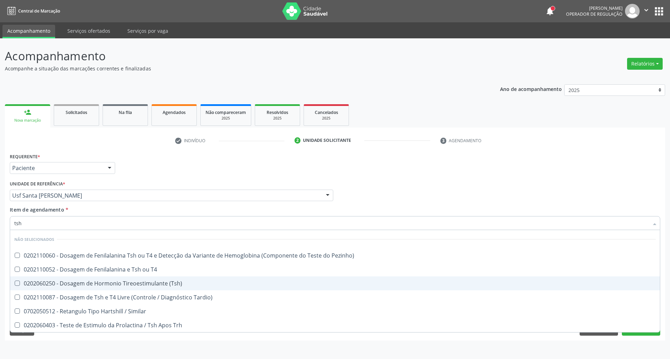
click at [31, 281] on div "0202060250 - Dosagem de Hormonio Tireoestimulante (Tsh)" at bounding box center [334, 284] width 641 height 6
checkbox \(Tsh\) "true"
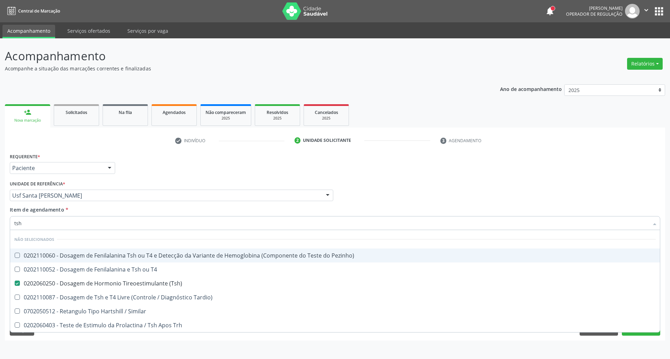
type input "tsh"
click at [421, 207] on div "Item de agendamento * tsh Desfazer seleção Não selecionados 0202110060 - Dosage…" at bounding box center [335, 217] width 650 height 22
checkbox Pezinho\) "true"
checkbox Tardio\) "true"
checkbox Similar "true"
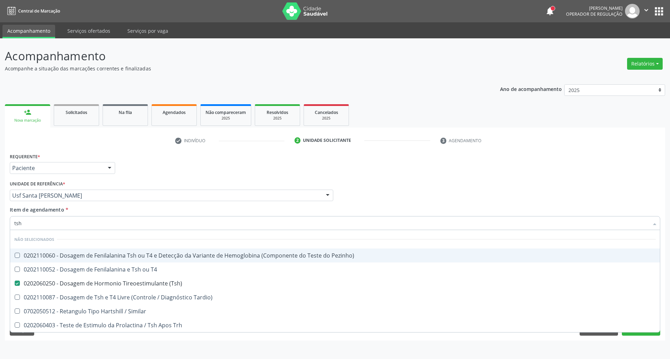
checkbox Trh "true"
checkbox T4 "true"
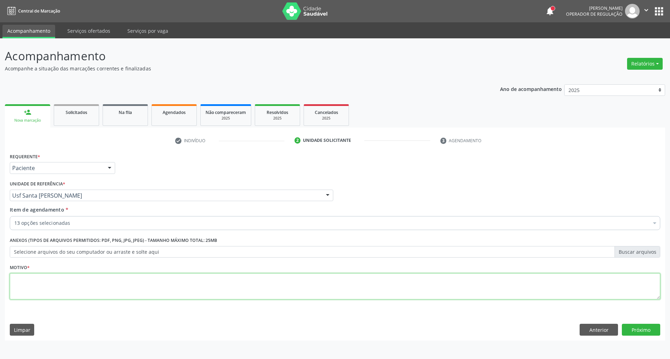
drag, startPoint x: 67, startPoint y: 291, endPoint x: 61, endPoint y: 280, distance: 12.0
click at [66, 289] on textarea at bounding box center [335, 286] width 650 height 27
type textarea "."
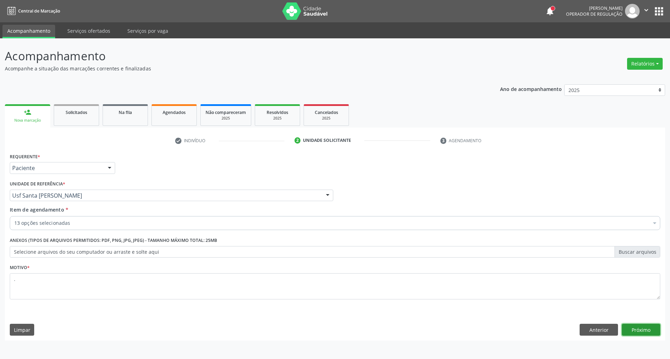
click at [642, 331] on button "Próximo" at bounding box center [640, 330] width 38 height 12
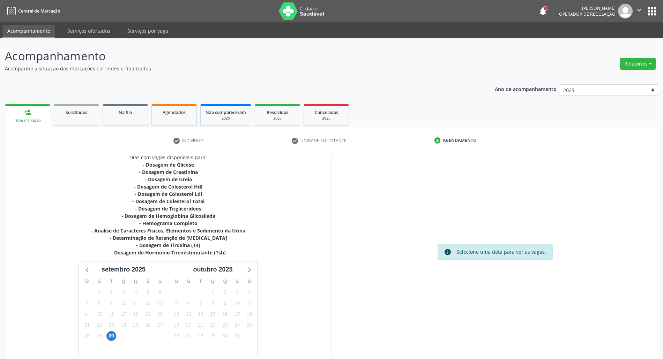
scroll to position [32, 0]
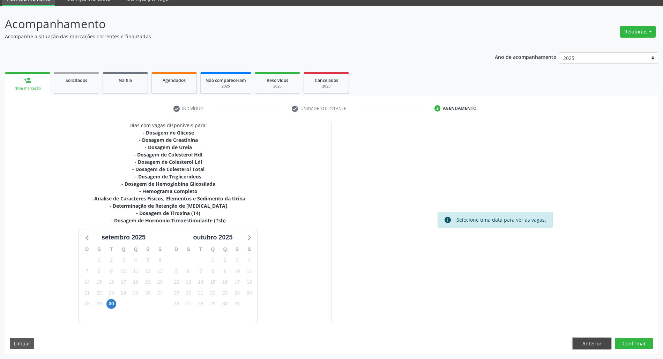
click at [587, 344] on button "Anterior" at bounding box center [591, 344] width 38 height 12
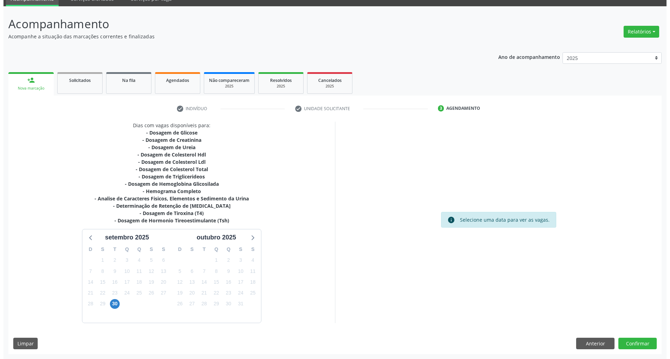
scroll to position [0, 0]
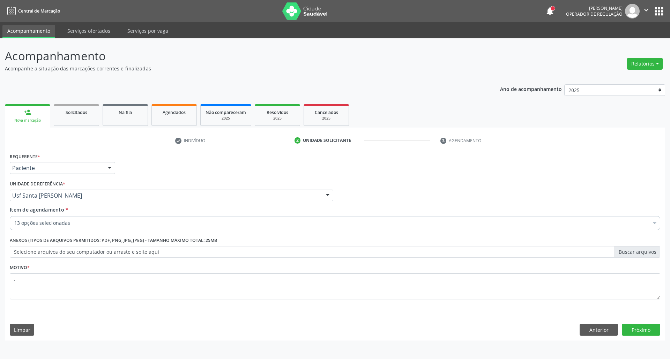
click at [84, 219] on div "13 opções selecionadas" at bounding box center [335, 223] width 650 height 14
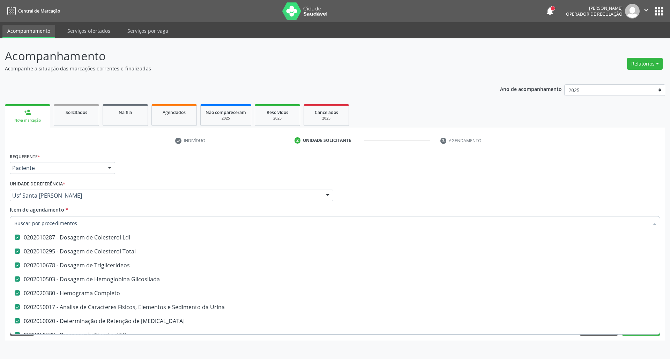
scroll to position [140, 0]
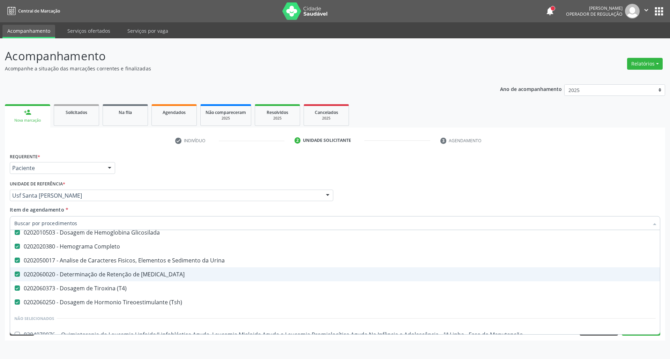
click at [156, 277] on div "0202060020 - Determinação de Retenção de [MEDICAL_DATA]" at bounding box center [334, 275] width 641 height 6
click at [157, 280] on span "0202060020 - Determinação de Retenção de [MEDICAL_DATA]" at bounding box center [334, 274] width 649 height 14
checkbox T3 "true"
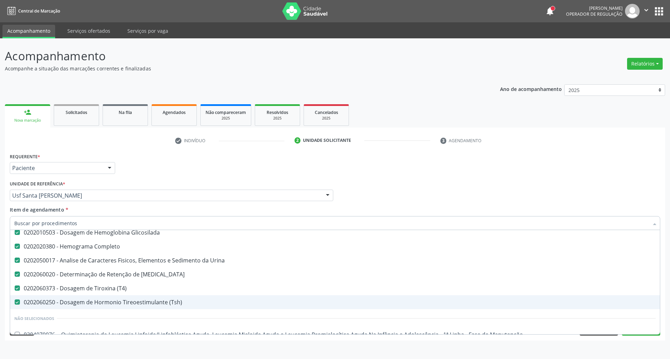
click at [162, 300] on div "0202060250 - Dosagem de Hormonio Tireoestimulante (Tsh)" at bounding box center [334, 303] width 641 height 6
checkbox \(Tsh\) "false"
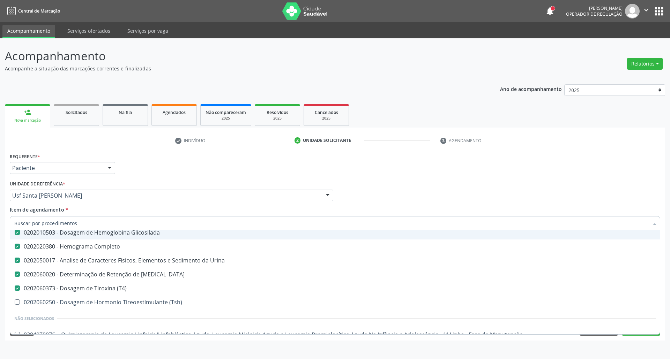
click at [439, 202] on div "Profissional Solicitante Por favor, selecione a Unidade de Atendimento primeiro…" at bounding box center [335, 192] width 654 height 27
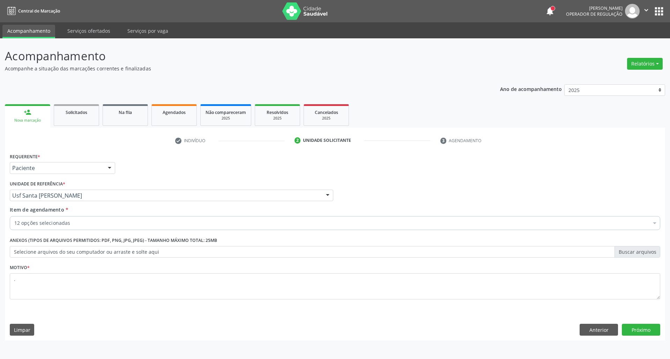
scroll to position [0, 0]
click at [132, 219] on div "12 opções selecionadas" at bounding box center [335, 223] width 650 height 14
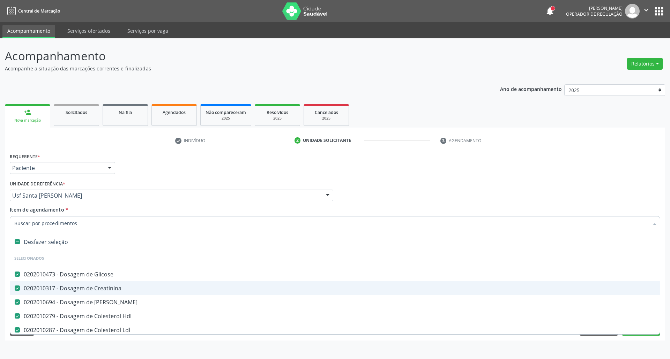
scroll to position [186, 0]
